Goal: Information Seeking & Learning: Learn about a topic

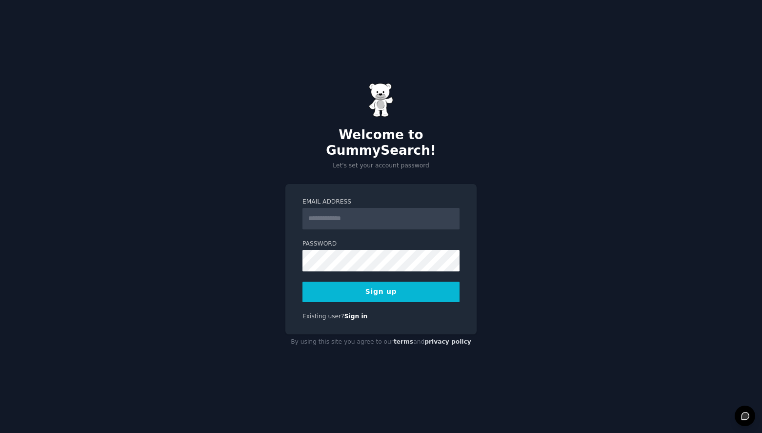
click at [339, 214] on input "Email Address" at bounding box center [380, 218] width 157 height 21
type input "**********"
click at [394, 289] on button "Sign up" at bounding box center [380, 291] width 157 height 20
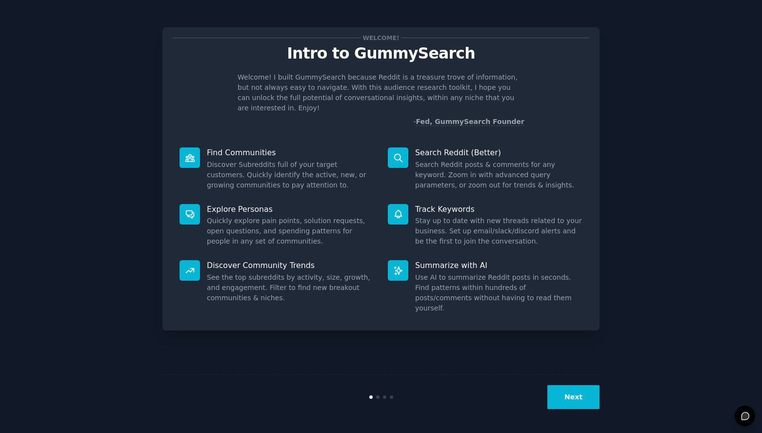
click at [574, 397] on button "Next" at bounding box center [573, 397] width 52 height 24
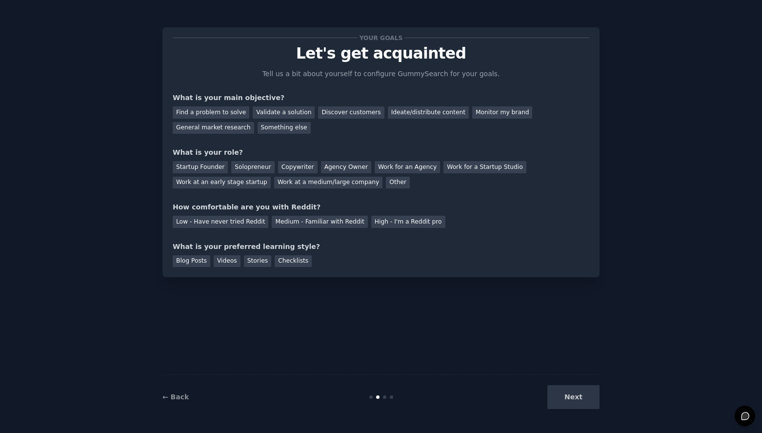
click at [574, 397] on div "Next" at bounding box center [527, 397] width 146 height 24
click at [576, 394] on div "Next" at bounding box center [527, 397] width 146 height 24
click at [575, 395] on div "Next" at bounding box center [527, 397] width 146 height 24
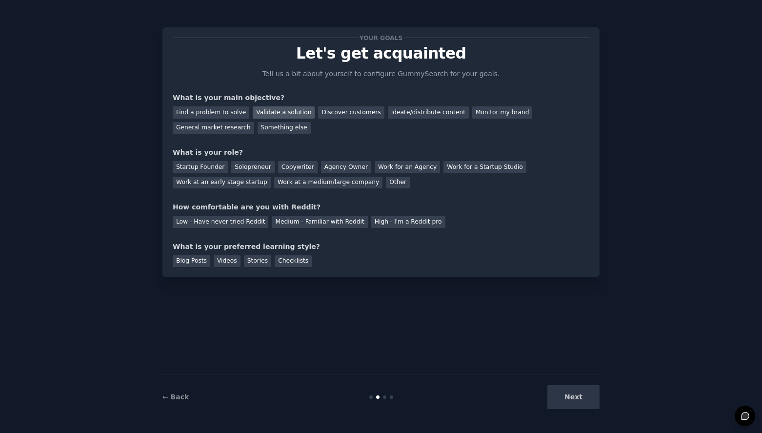
click at [287, 111] on div "Validate a solution" at bounding box center [284, 112] width 62 height 12
click at [338, 111] on div "Discover customers" at bounding box center [351, 112] width 66 height 12
click at [201, 167] on div "Startup Founder" at bounding box center [200, 167] width 55 height 12
click at [239, 165] on div "Solopreneur" at bounding box center [252, 167] width 43 height 12
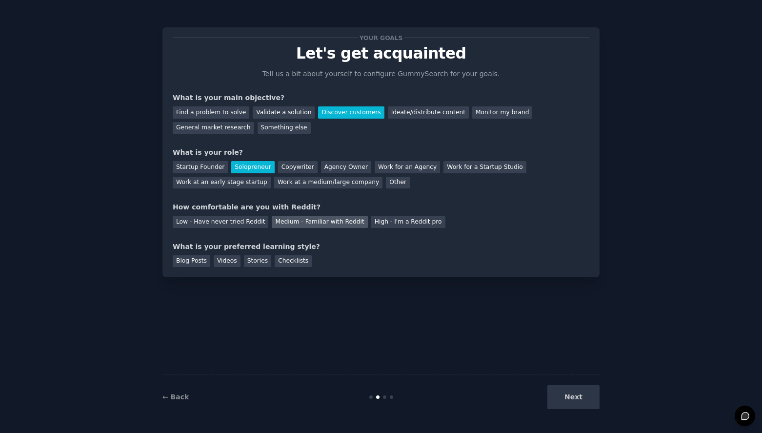
click at [314, 223] on div "Medium - Familiar with Reddit" at bounding box center [320, 222] width 96 height 12
click at [189, 263] on div "Blog Posts" at bounding box center [192, 261] width 38 height 12
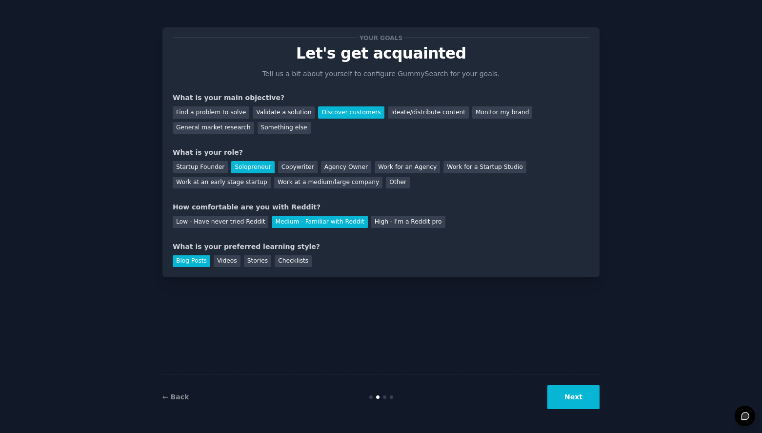
click at [577, 397] on button "Next" at bounding box center [573, 397] width 52 height 24
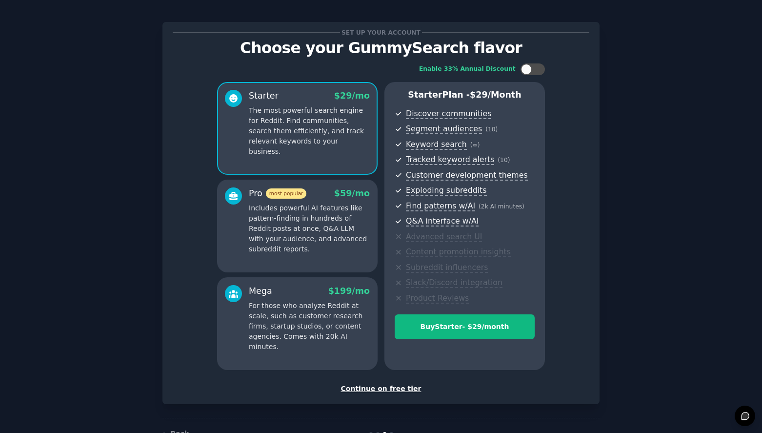
scroll to position [6, 0]
click at [383, 388] on div "Continue on free tier" at bounding box center [381, 388] width 417 height 10
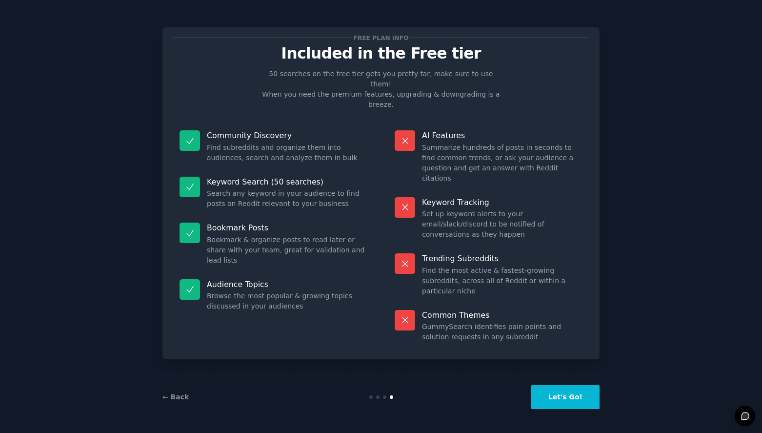
click at [553, 397] on button "Let's Go!" at bounding box center [565, 397] width 68 height 24
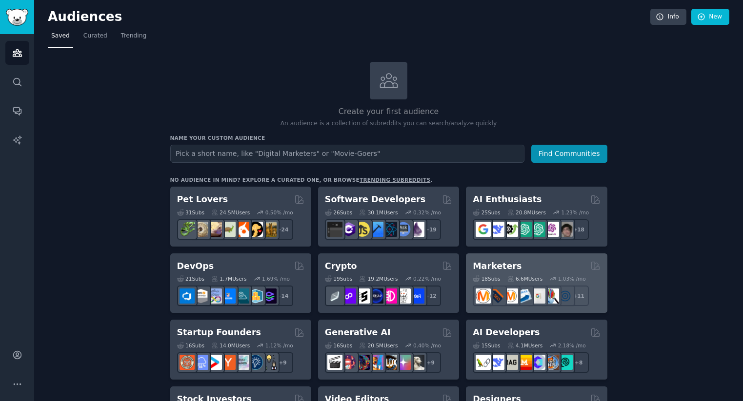
click at [534, 268] on div "Marketers" at bounding box center [536, 266] width 127 height 12
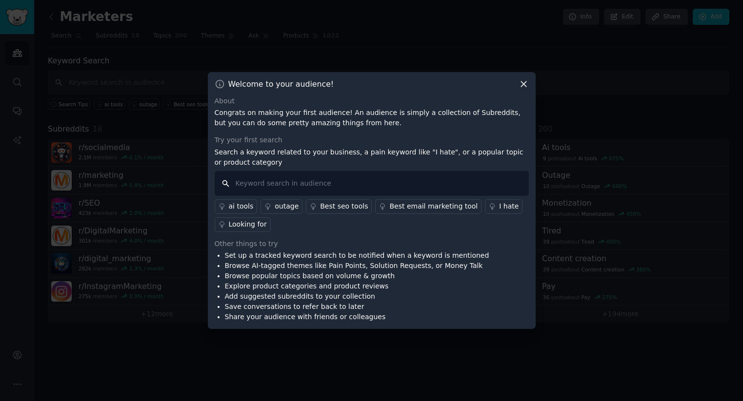
click at [282, 186] on input "text" at bounding box center [372, 183] width 314 height 25
type input "Zaraz"
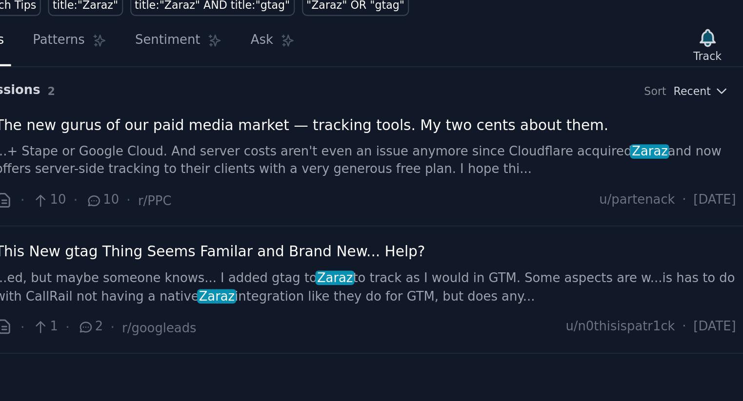
click at [612, 110] on span "The new gurus of our paid media market — tracking tools. My two cents about the…" at bounding box center [533, 108] width 291 height 10
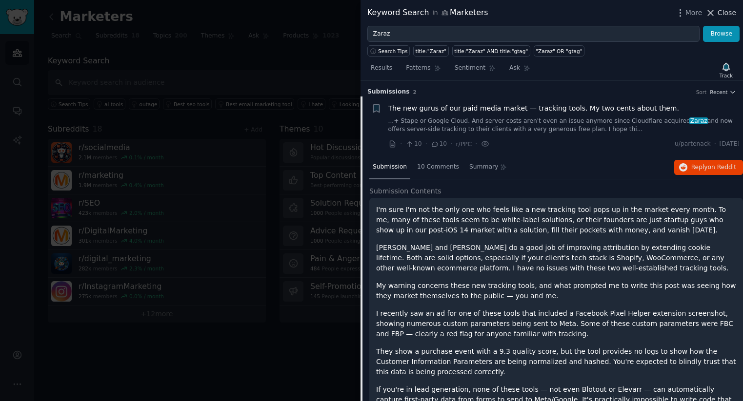
click at [727, 13] on span "Close" at bounding box center [727, 13] width 19 height 10
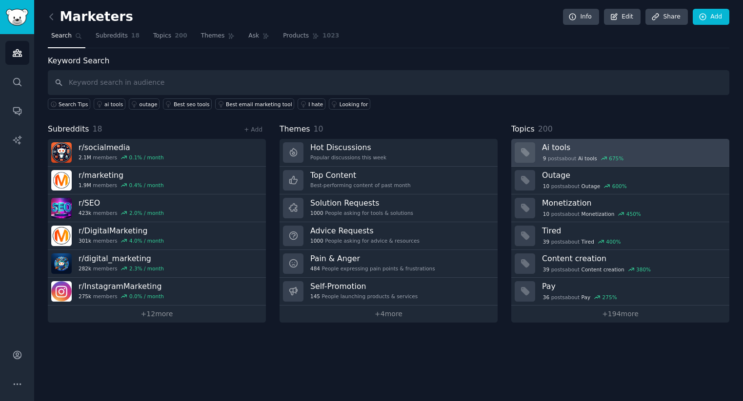
click at [559, 146] on h3 "Ai tools" at bounding box center [632, 147] width 180 height 10
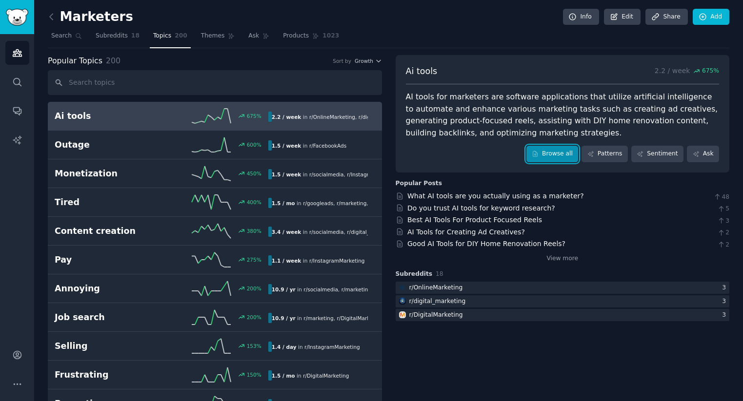
click at [550, 153] on link "Browse all" at bounding box center [552, 154] width 52 height 17
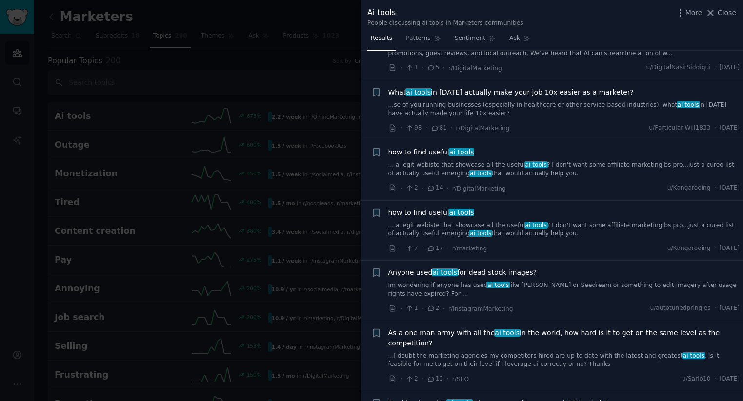
scroll to position [48, 0]
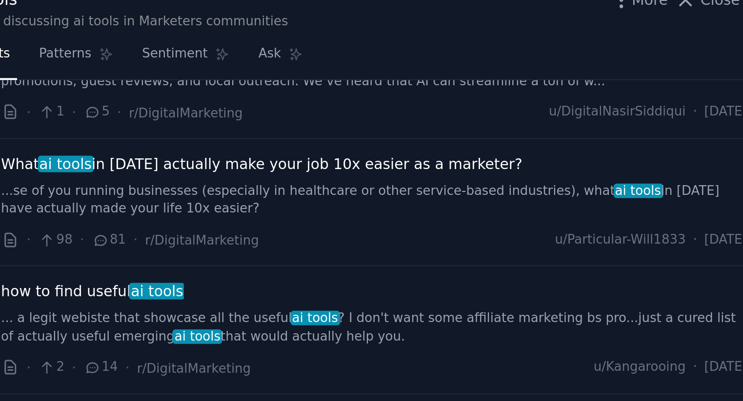
click at [562, 91] on span "What ai tools in [DATE] actually make your job 10x easier as a marketer?" at bounding box center [510, 90] width 245 height 10
